Goal: Task Accomplishment & Management: Use online tool/utility

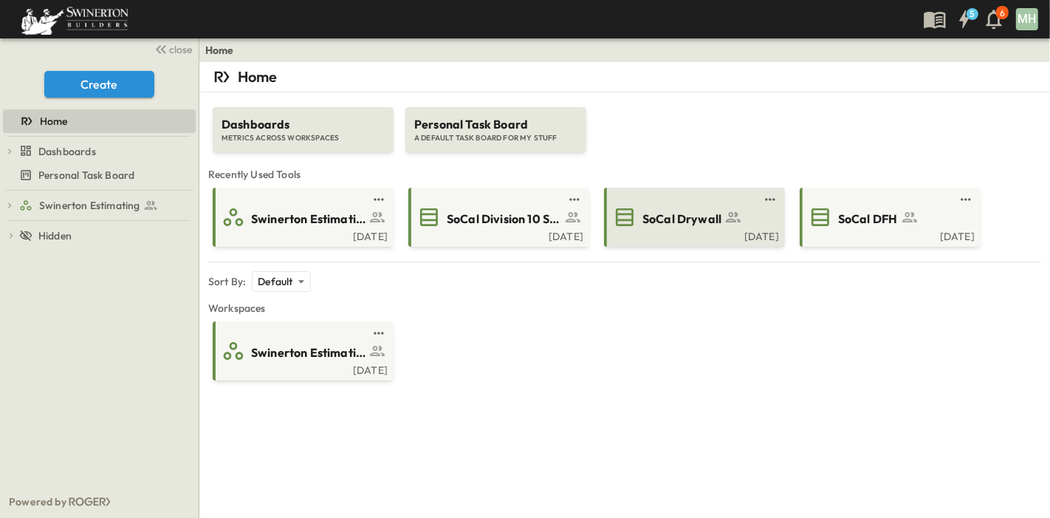
click at [711, 203] on link at bounding box center [690, 199] width 143 height 12
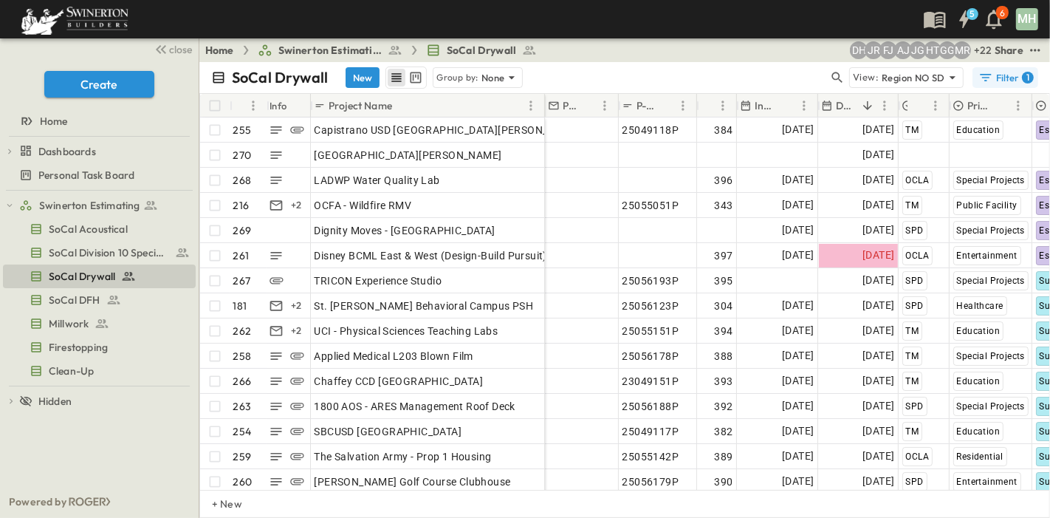
click at [1015, 81] on div "Filter 1" at bounding box center [1005, 77] width 55 height 15
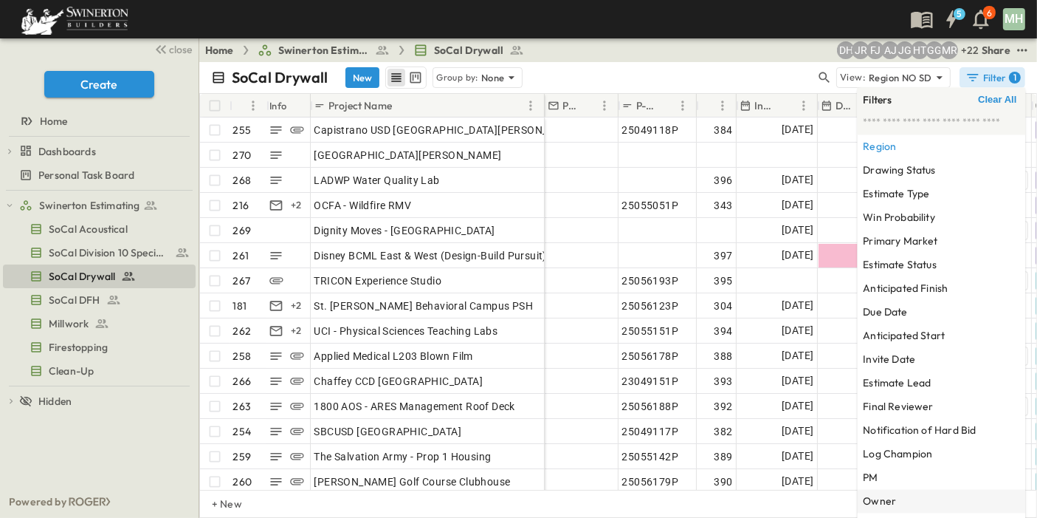
click at [894, 504] on h6 "Owner" at bounding box center [879, 501] width 33 height 15
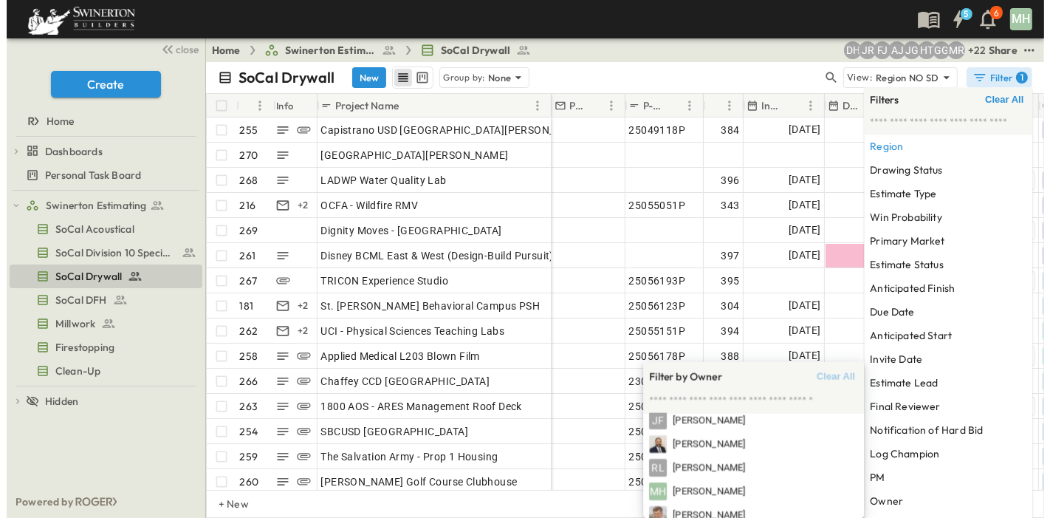
scroll to position [526, 0]
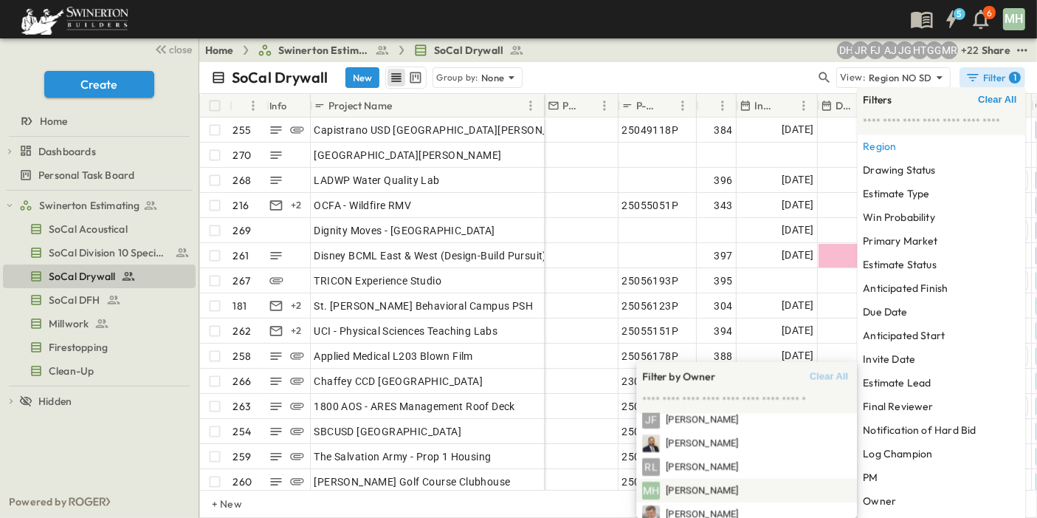
click at [684, 490] on span "[PERSON_NAME]" at bounding box center [702, 491] width 72 height 14
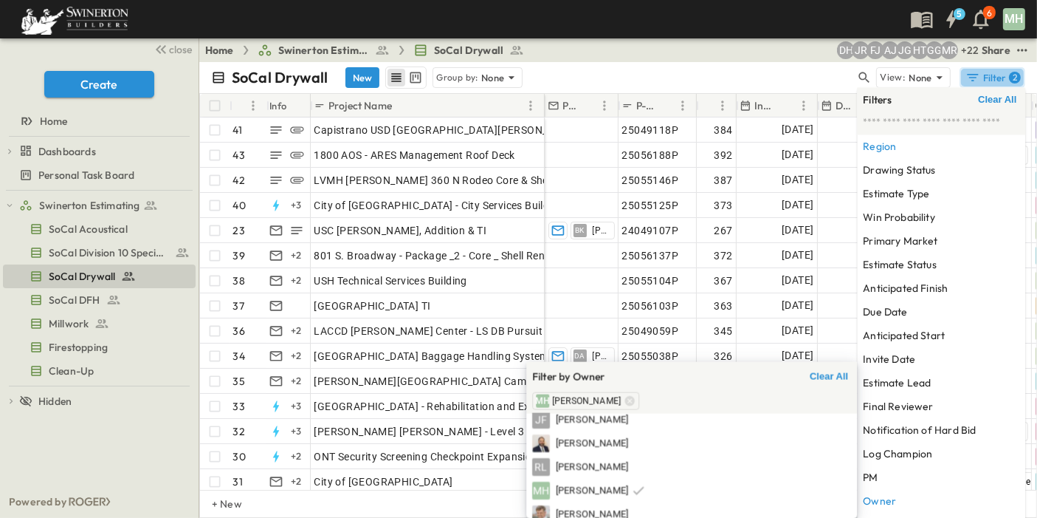
click at [997, 77] on div "Filter 2" at bounding box center [993, 77] width 55 height 15
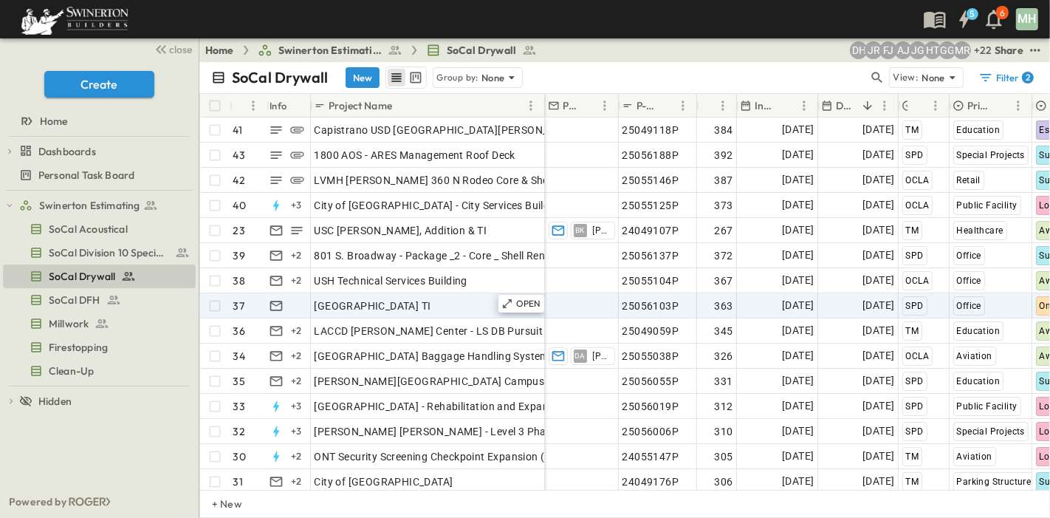
scroll to position [60, 0]
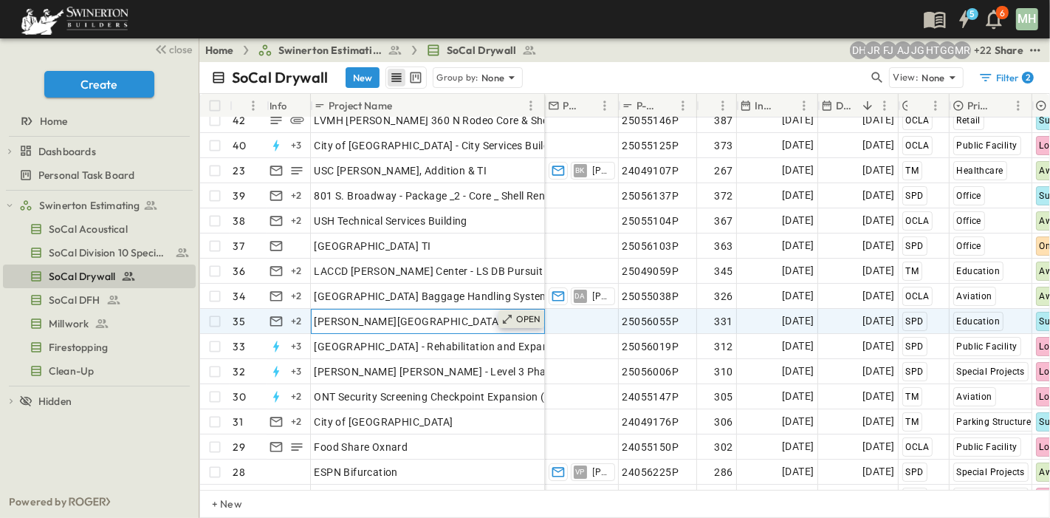
click at [521, 317] on p "OPEN" at bounding box center [528, 319] width 25 height 12
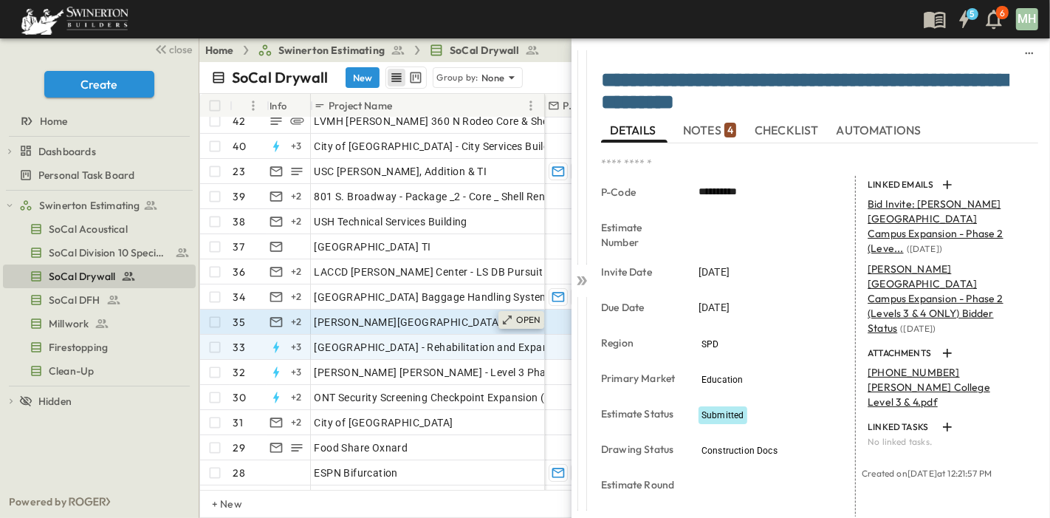
scroll to position [82, 0]
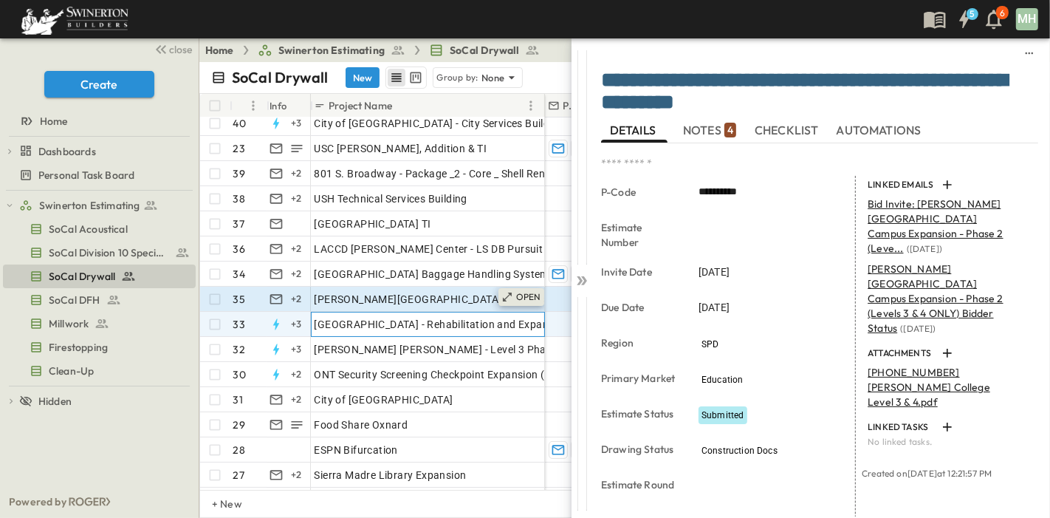
click at [521, 317] on p "OPEN" at bounding box center [528, 322] width 25 height 12
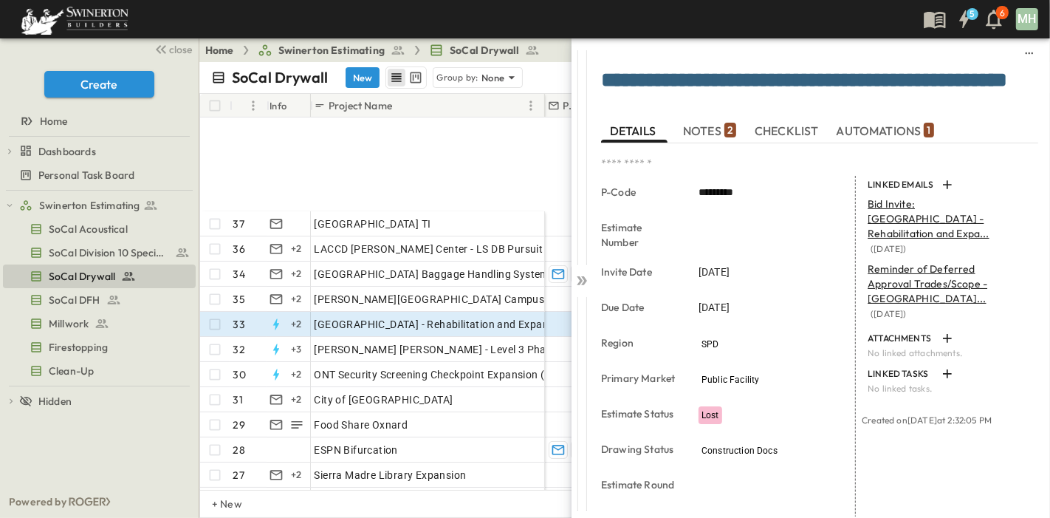
scroll to position [246, 0]
